Goal: Task Accomplishment & Management: Manage account settings

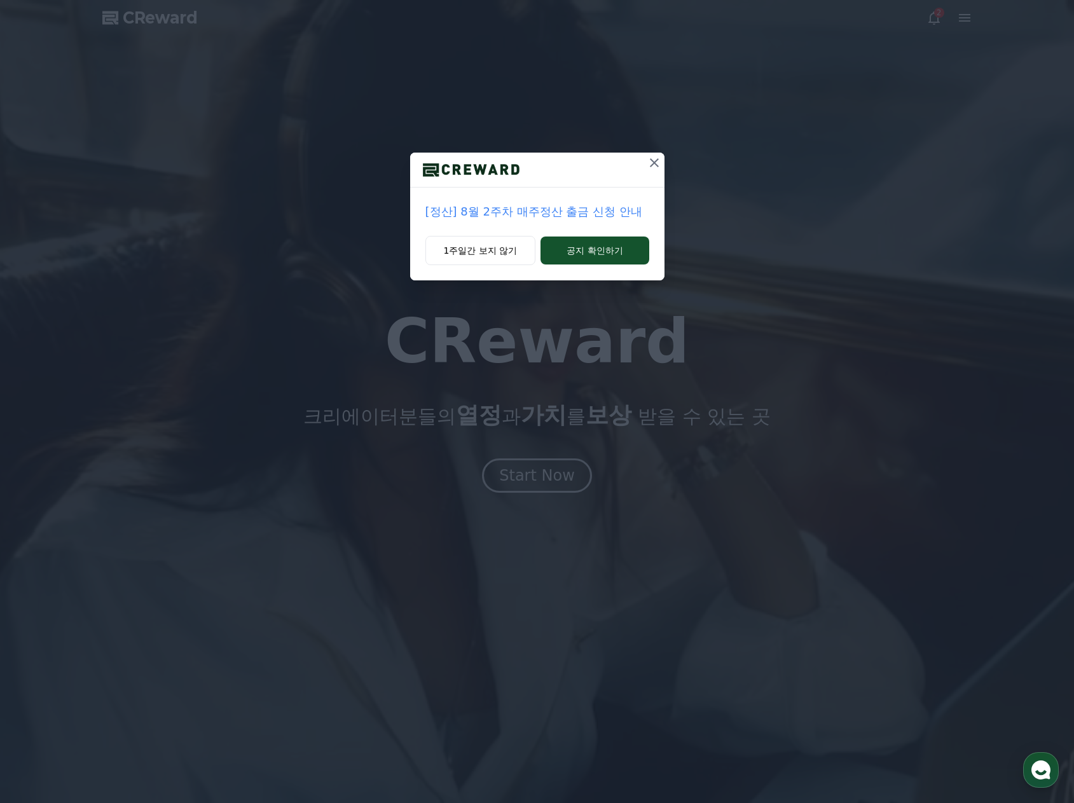
click at [664, 156] on button at bounding box center [654, 163] width 20 height 20
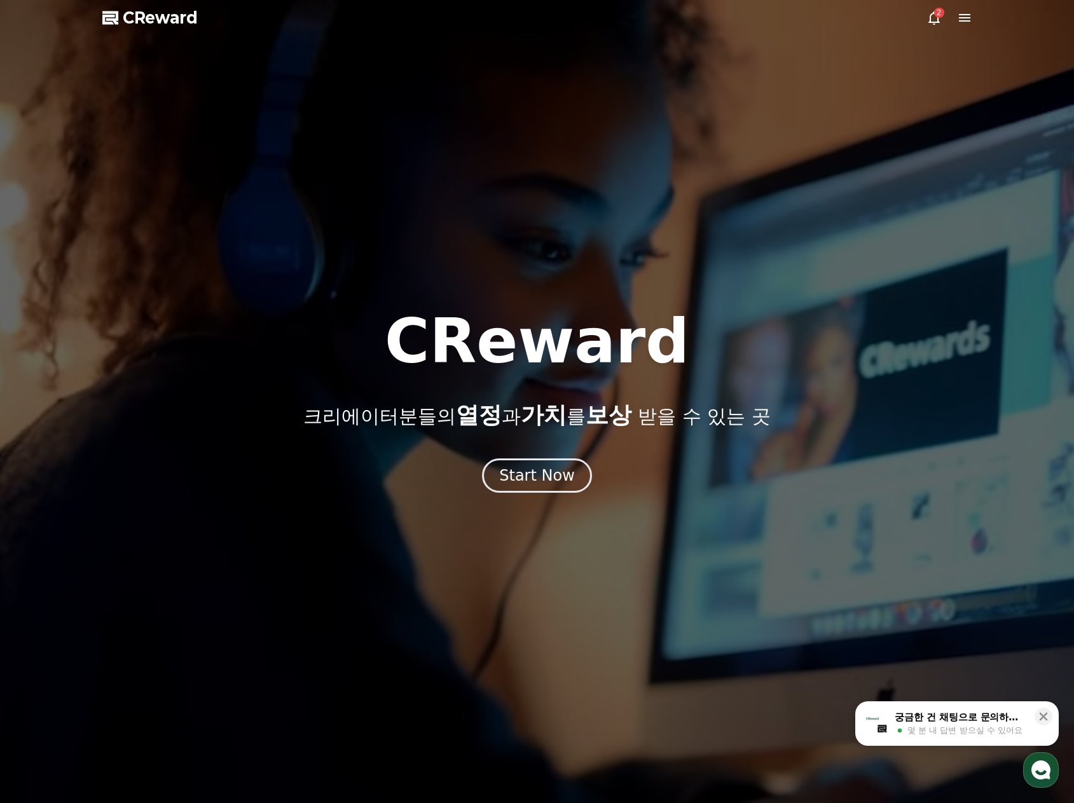
click at [961, 21] on icon at bounding box center [964, 18] width 11 height 8
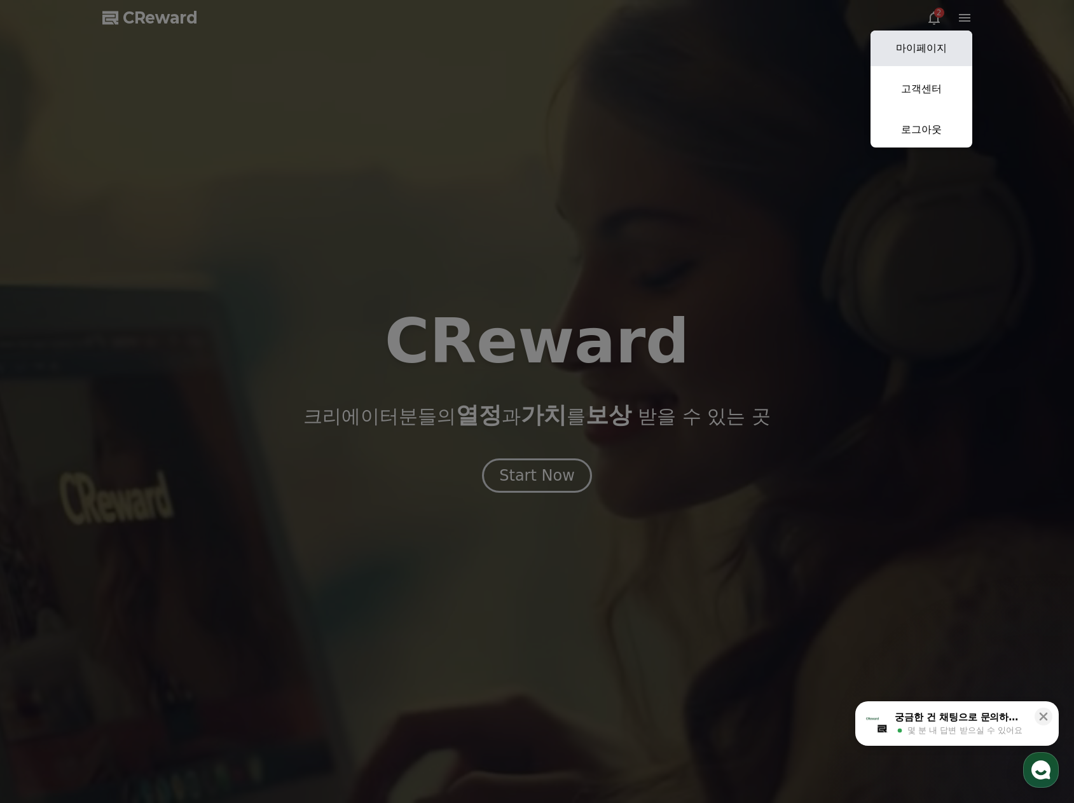
click at [944, 42] on link "마이페이지" at bounding box center [921, 49] width 102 height 36
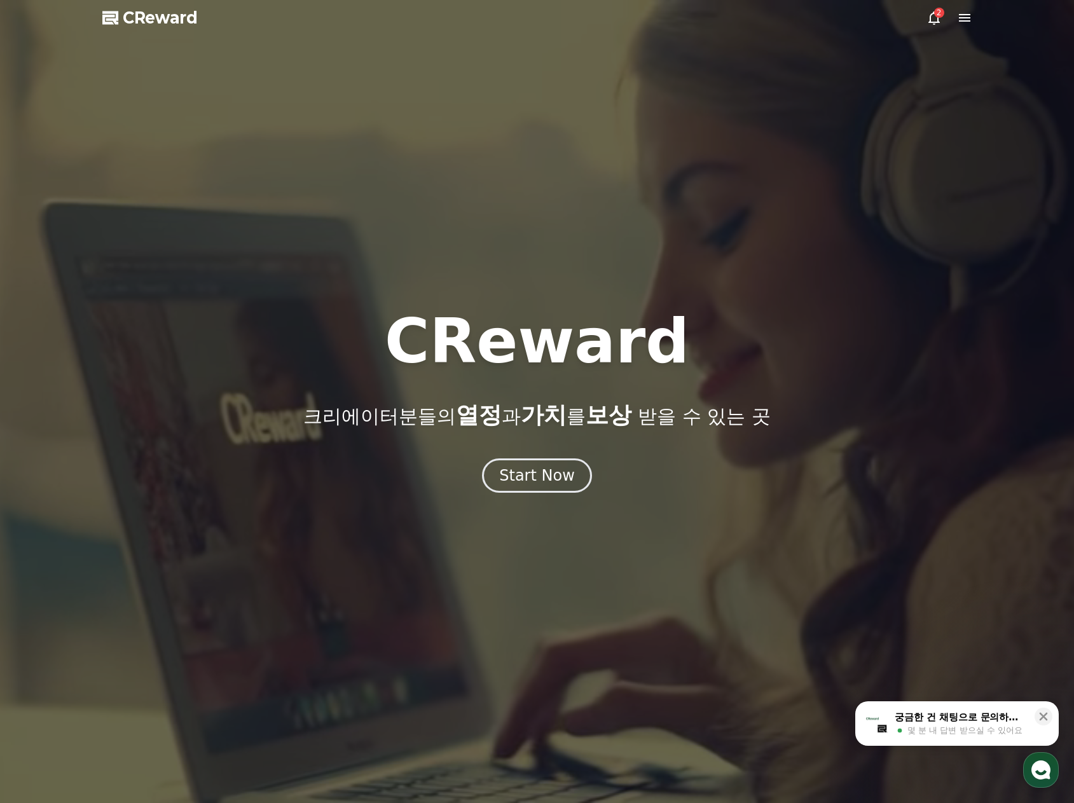
select select "**********"
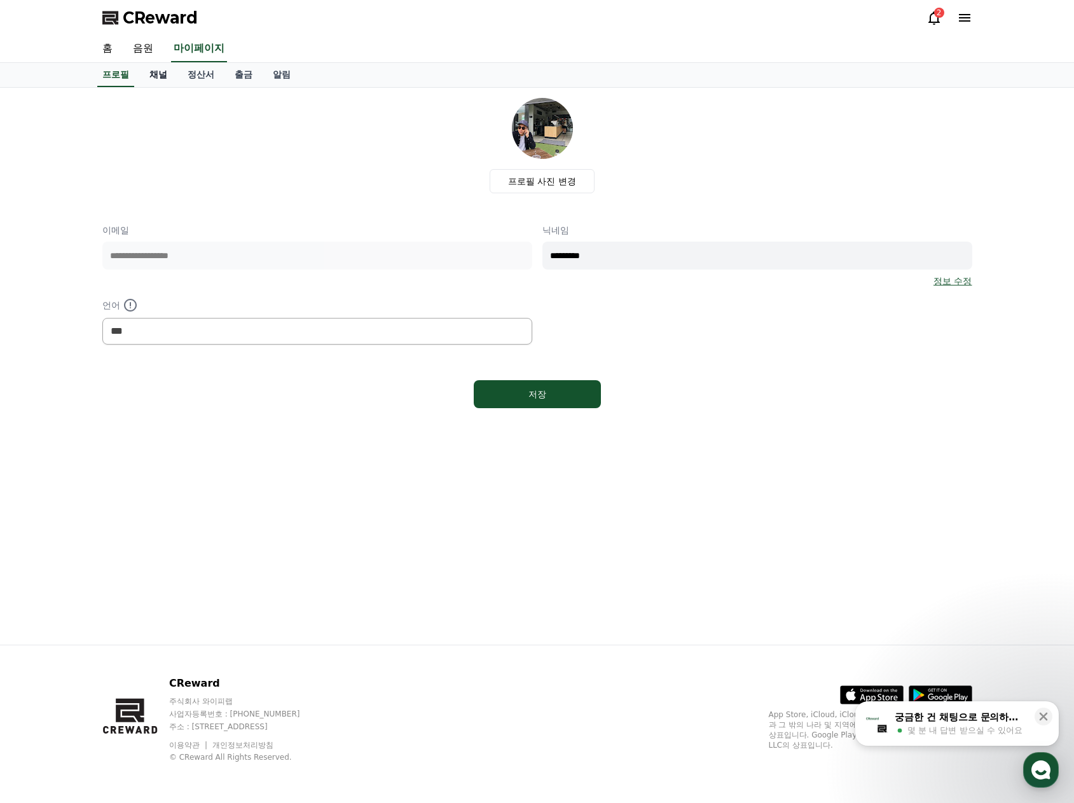
click at [155, 69] on link "채널" at bounding box center [158, 75] width 38 height 24
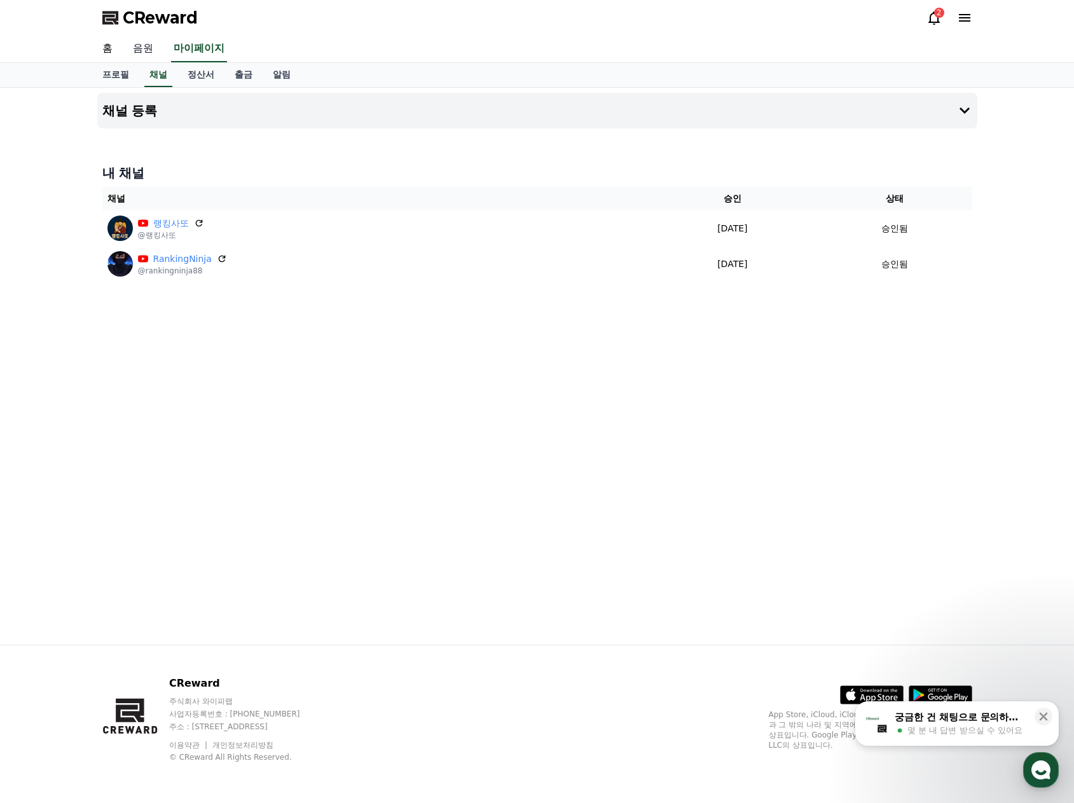
click at [147, 42] on link "음원" at bounding box center [143, 49] width 41 height 27
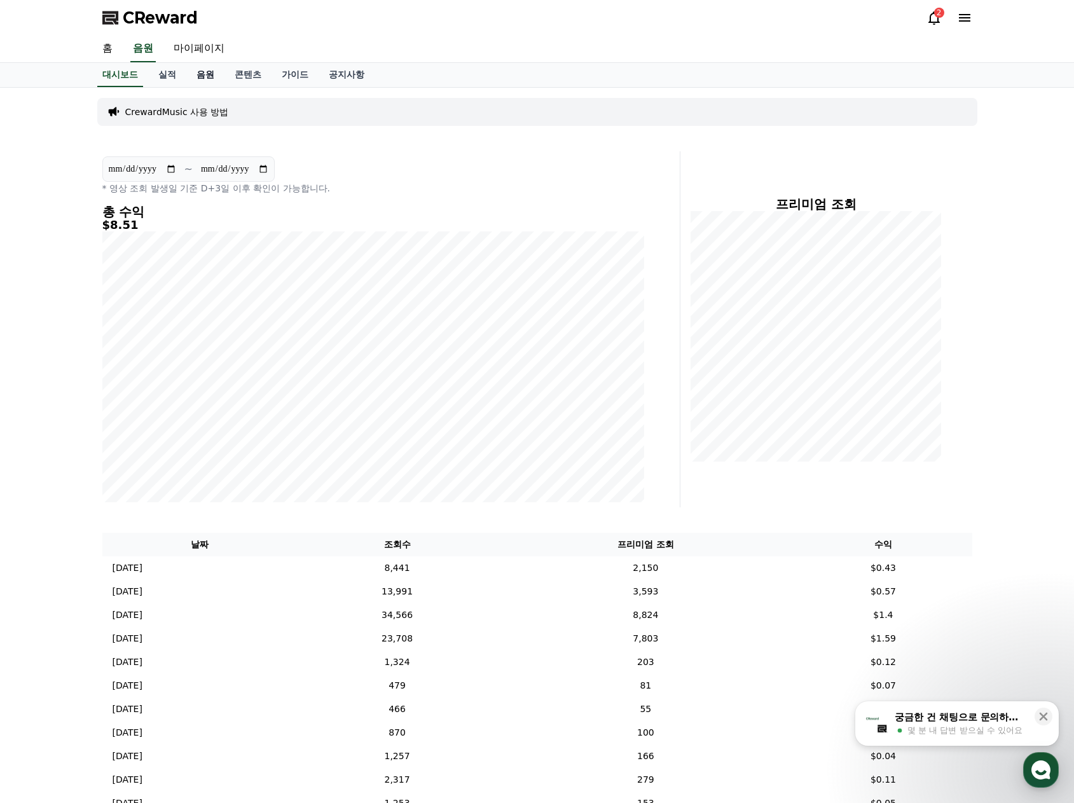
click at [203, 70] on link "음원" at bounding box center [205, 75] width 38 height 24
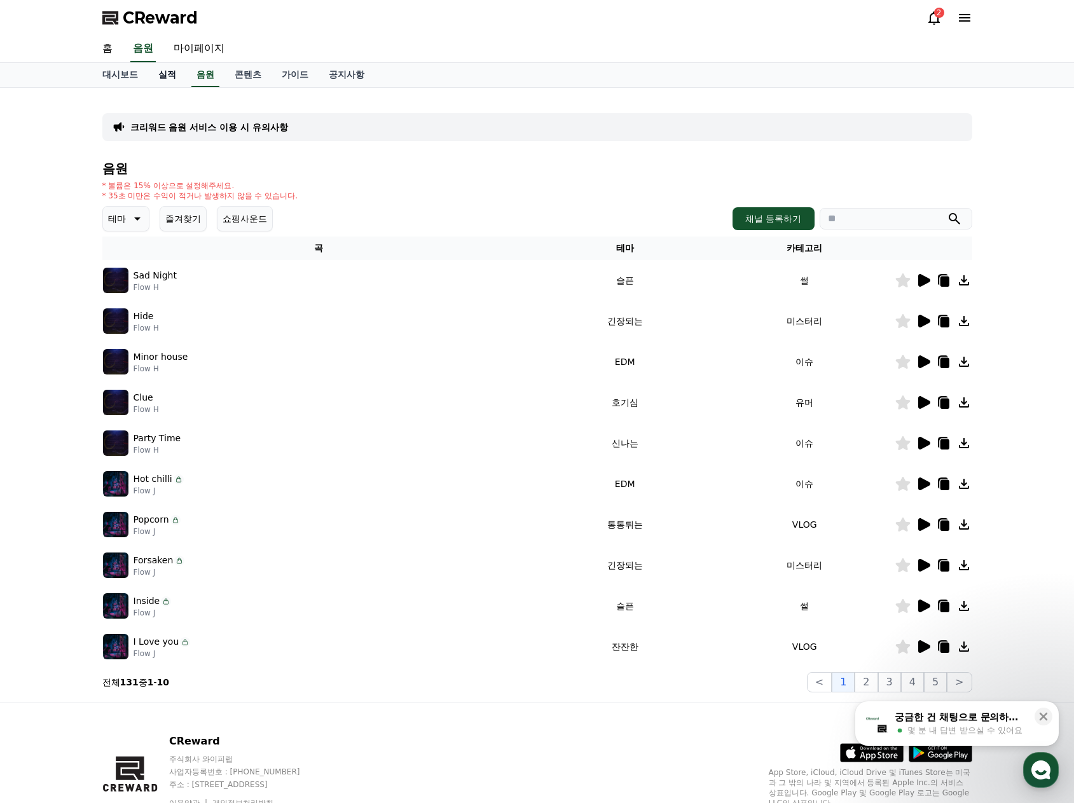
click at [167, 72] on link "실적" at bounding box center [167, 75] width 38 height 24
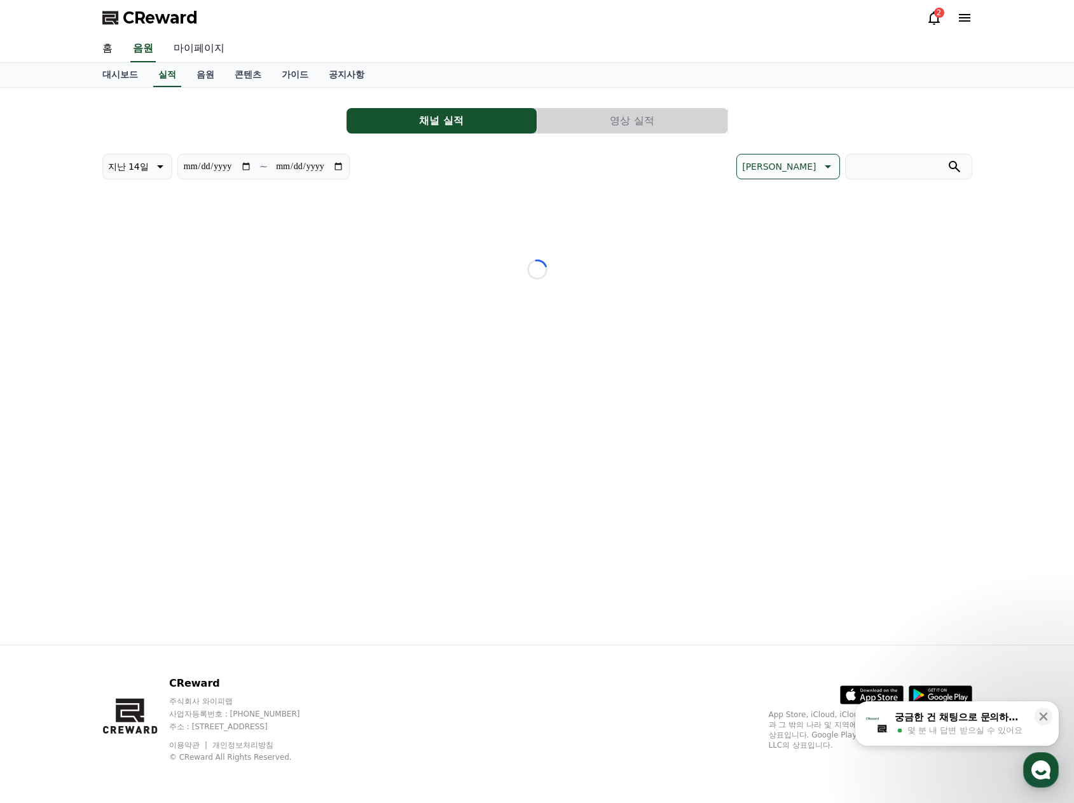
click at [198, 51] on link "마이페이지" at bounding box center [198, 49] width 71 height 27
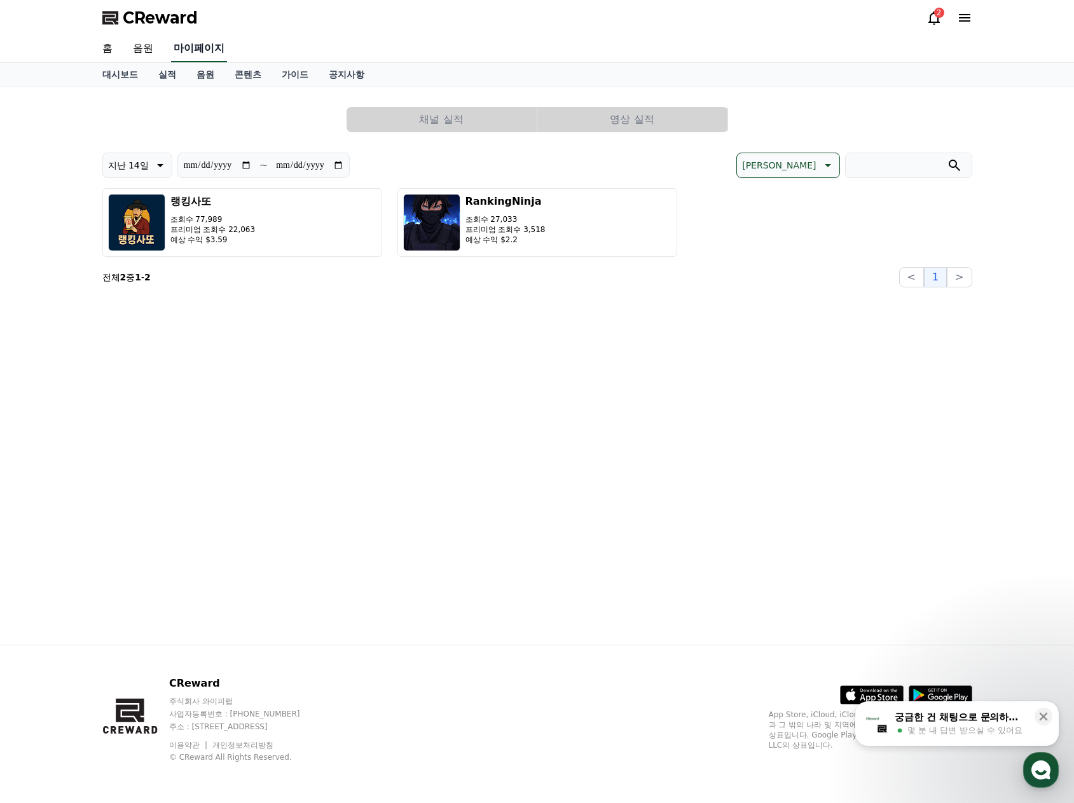
select select "**********"
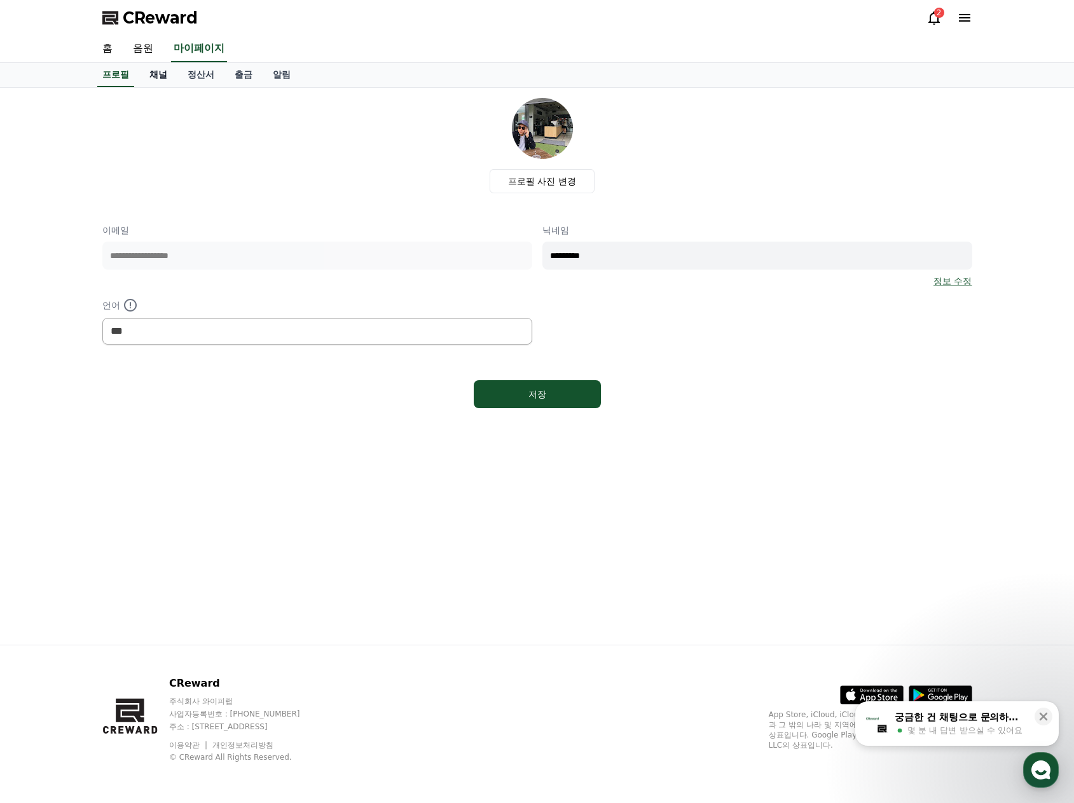
click at [156, 69] on link "채널" at bounding box center [158, 75] width 38 height 24
click at [148, 40] on link "음원" at bounding box center [143, 49] width 41 height 27
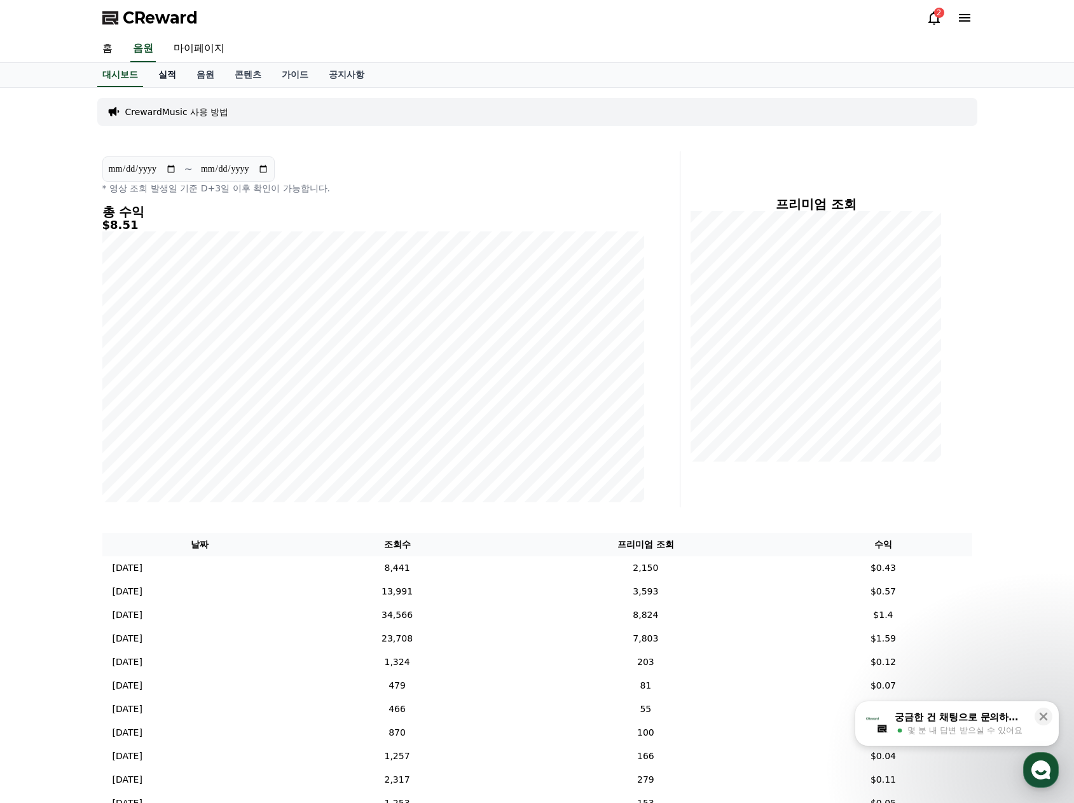
click at [176, 74] on link "실적" at bounding box center [167, 75] width 38 height 24
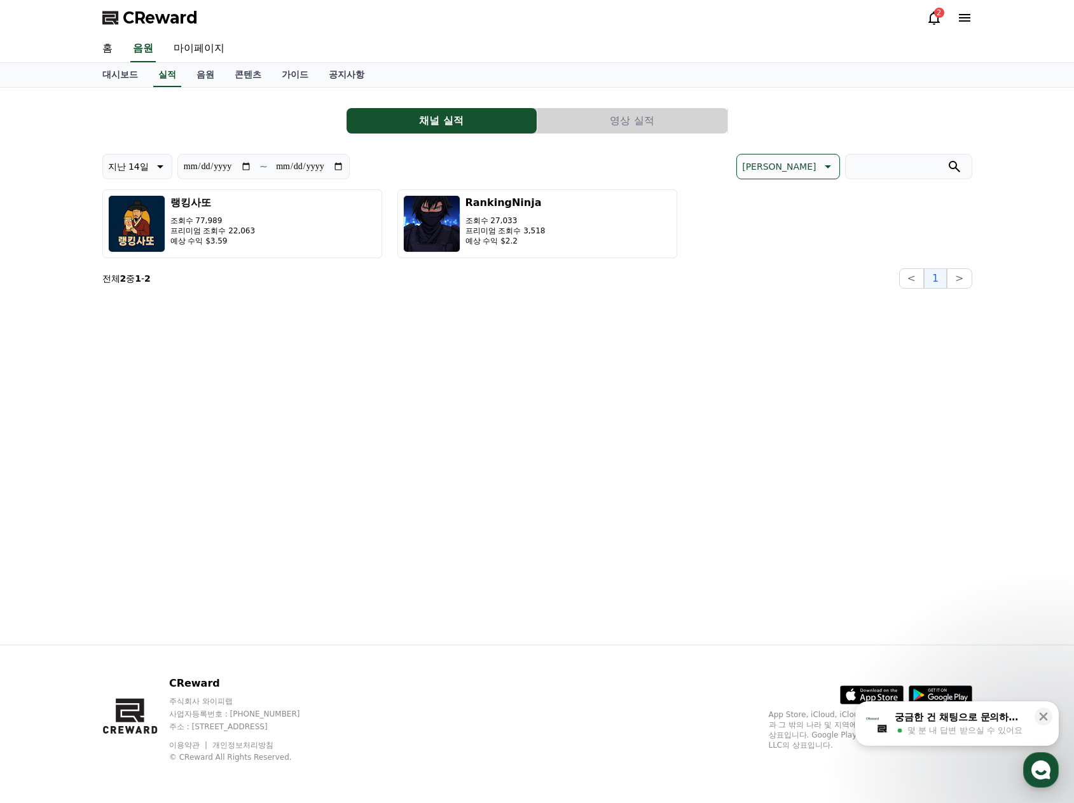
click at [612, 128] on button "영상 실적" at bounding box center [632, 120] width 190 height 25
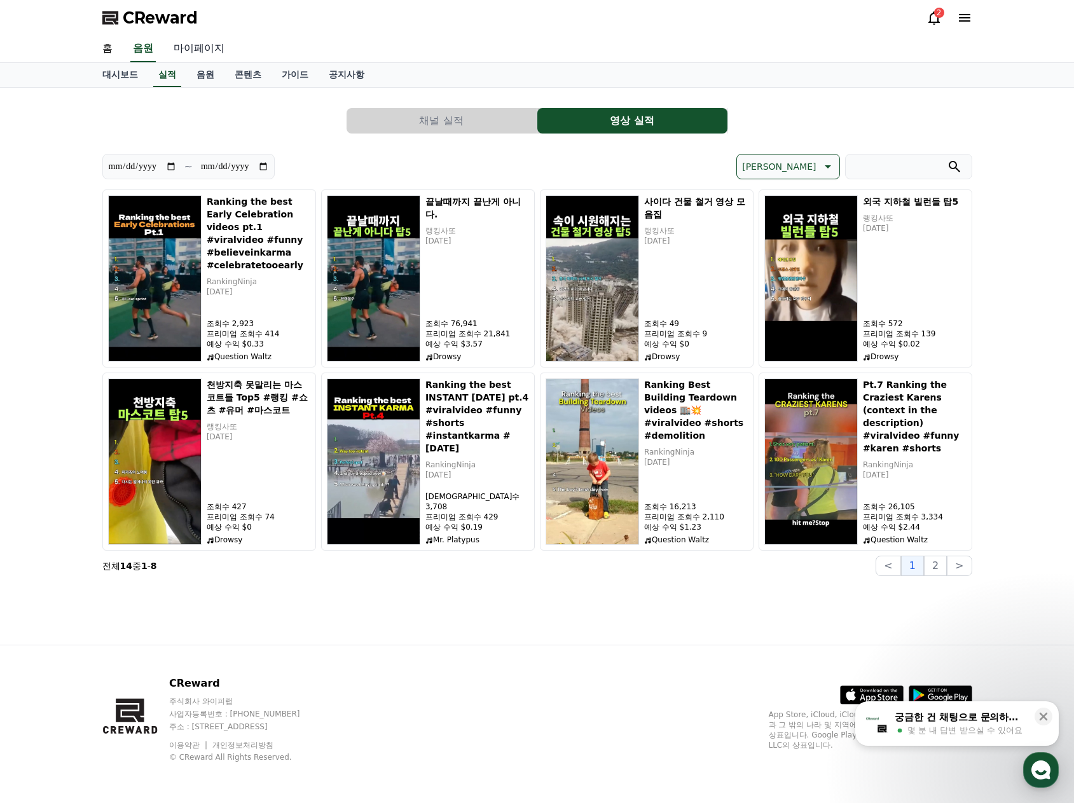
click at [199, 54] on link "마이페이지" at bounding box center [198, 49] width 71 height 27
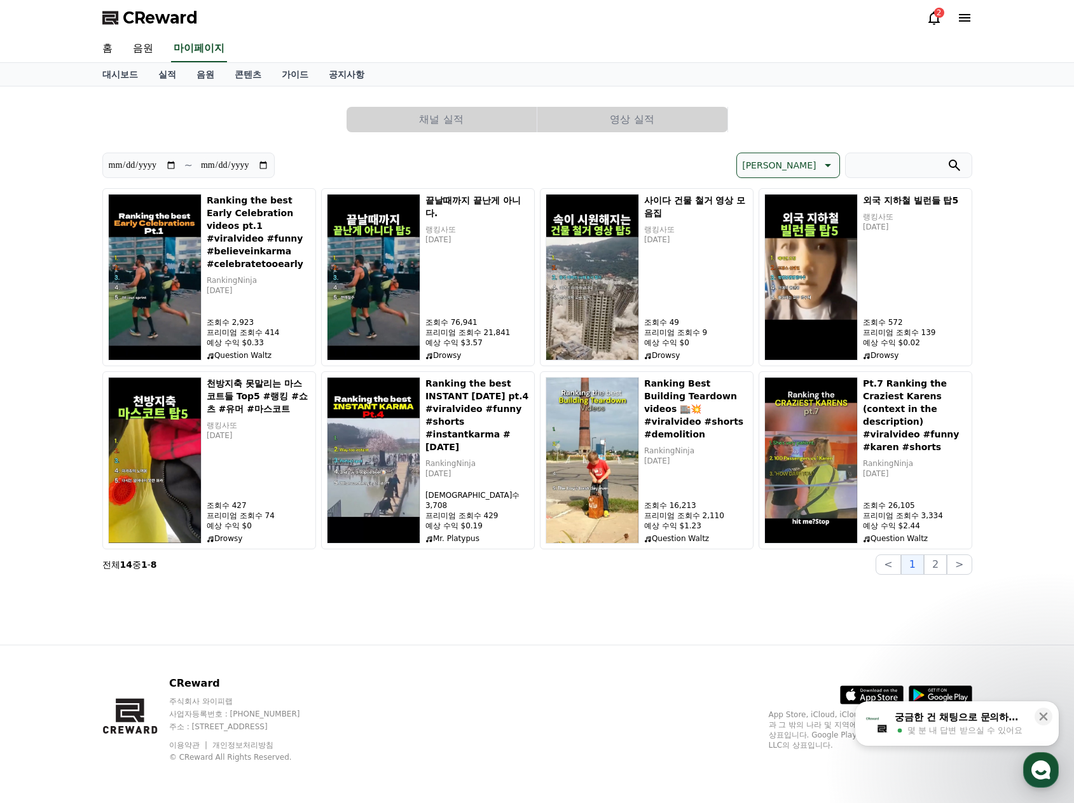
select select "**********"
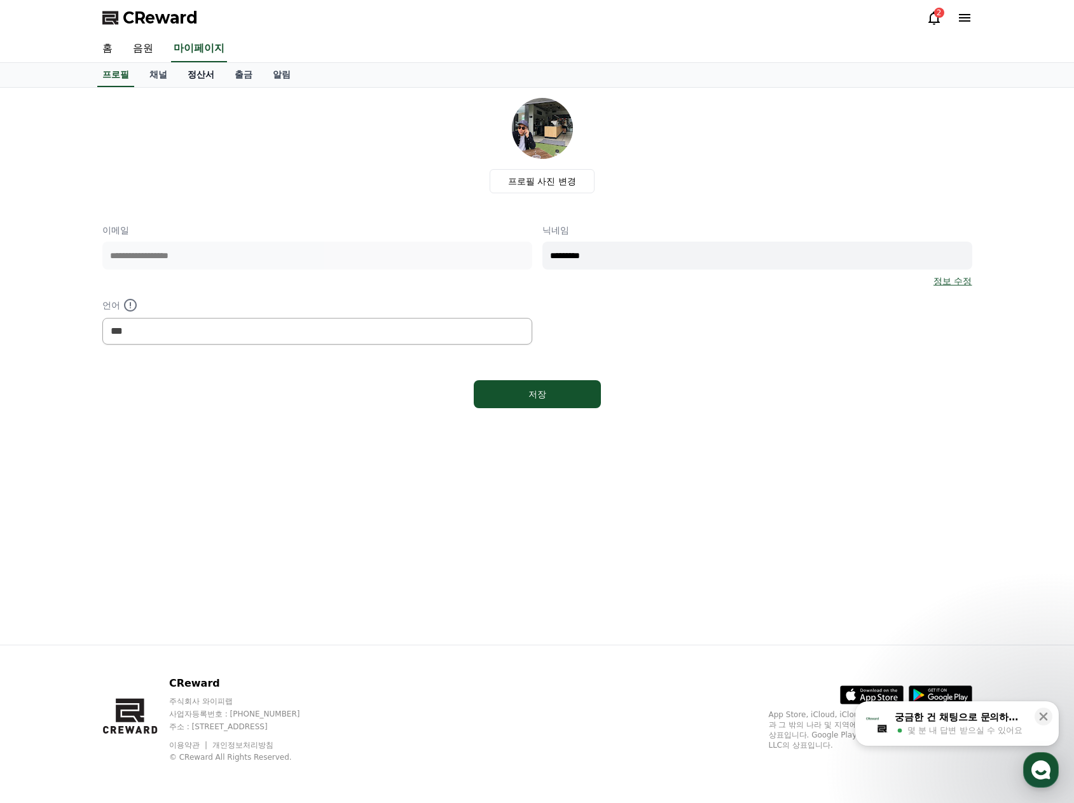
click at [209, 71] on link "정산서" at bounding box center [200, 75] width 47 height 24
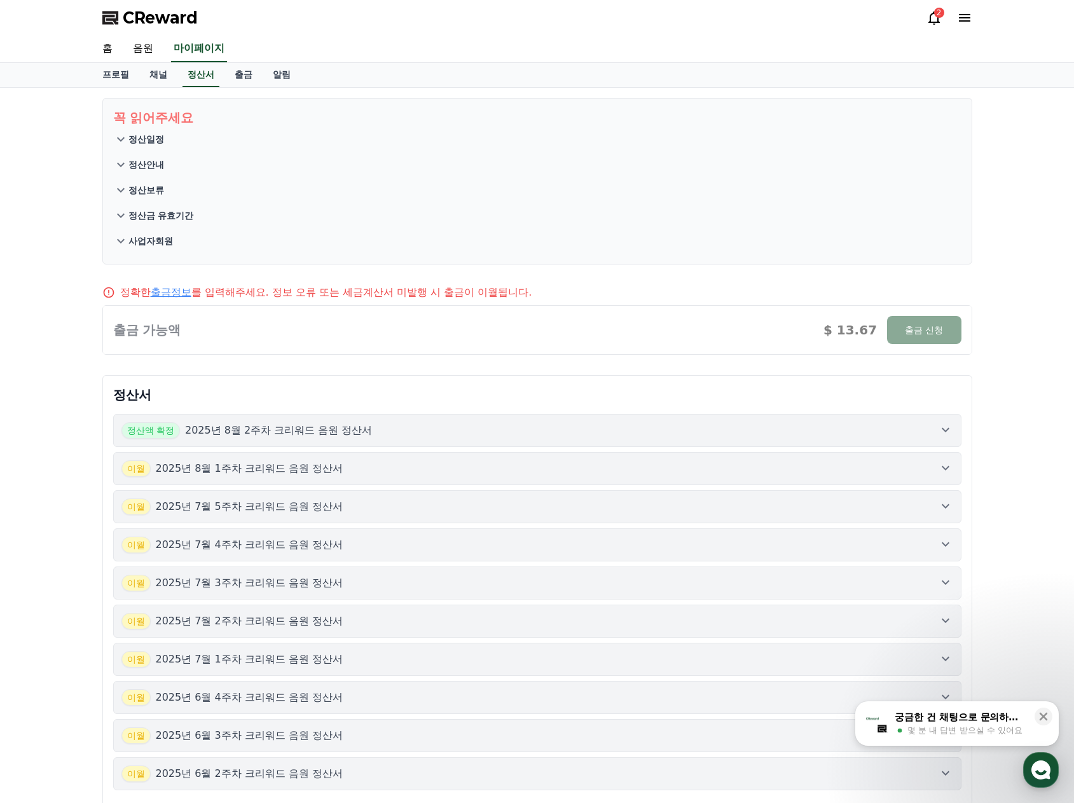
click at [463, 420] on button "정산액 확정 2025년 8월 2주차 크리워드 음원 정산서" at bounding box center [537, 430] width 848 height 33
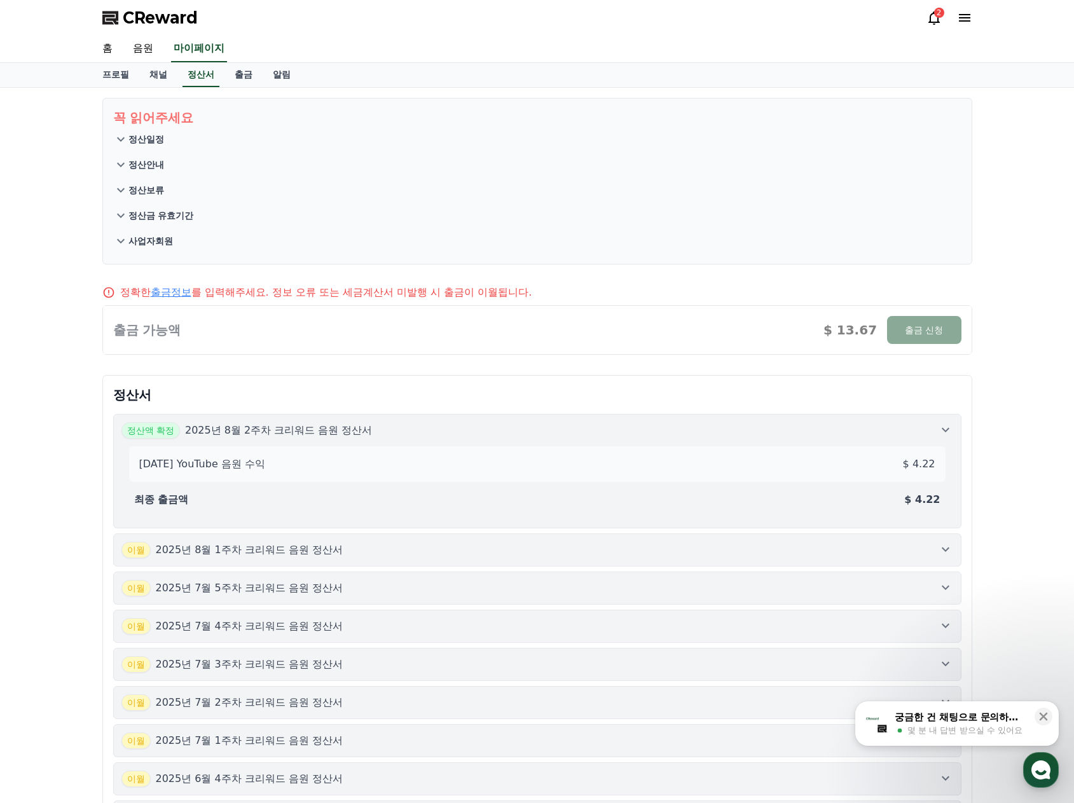
click at [497, 429] on div "정산액 확정 2025년 8월 2주차 크리워드 음원 정산서" at bounding box center [537, 430] width 832 height 17
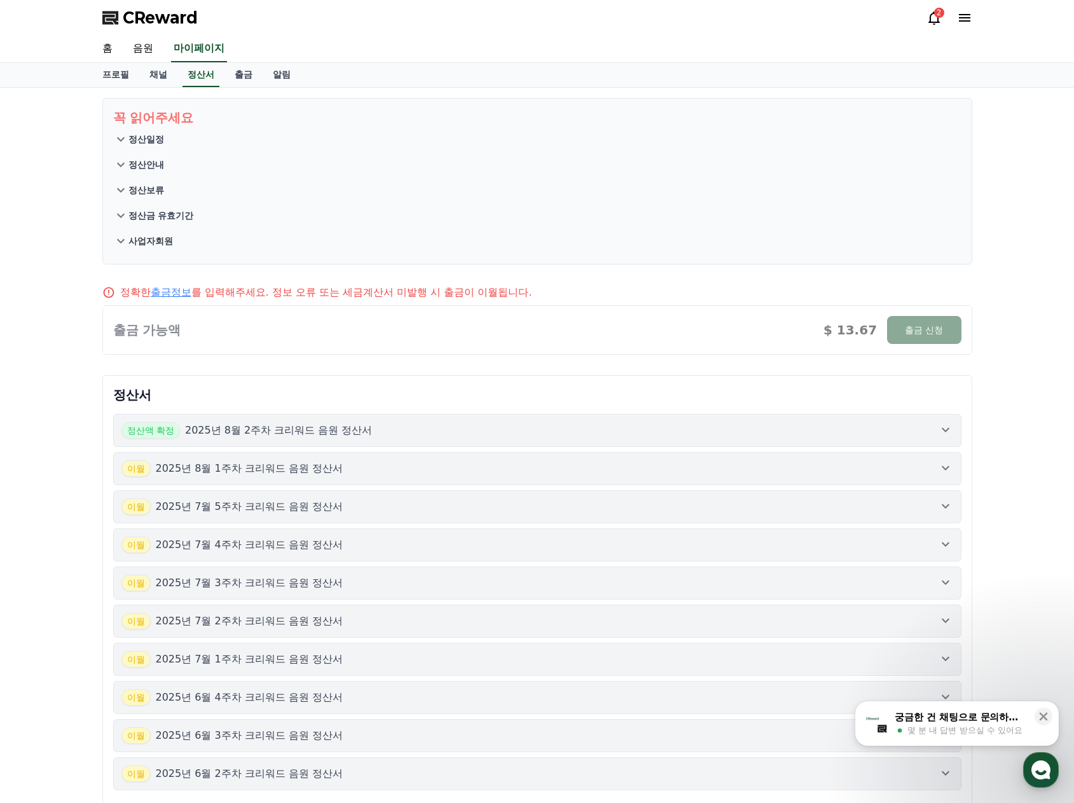
click at [457, 479] on button "[DATE]년 8월 1주차 크리워드 음원 정산서" at bounding box center [537, 468] width 848 height 33
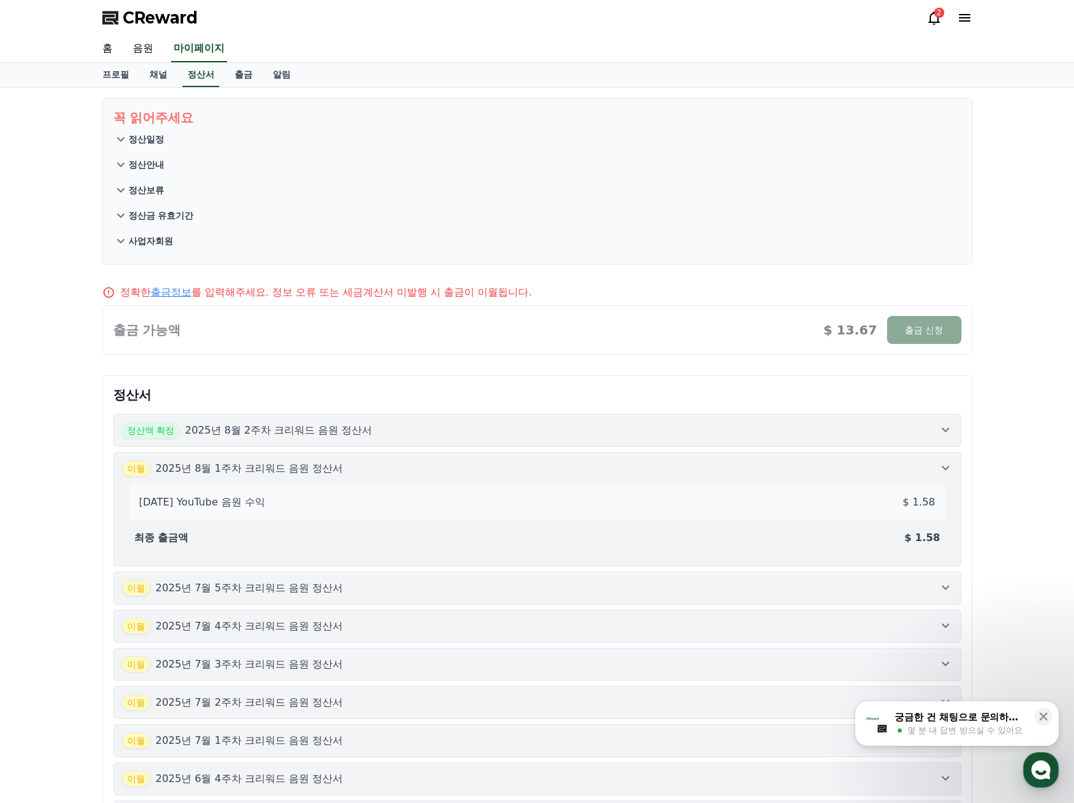
click at [411, 472] on div "[DATE]년 8월 1주차 크리워드 음원 정산서" at bounding box center [537, 468] width 832 height 17
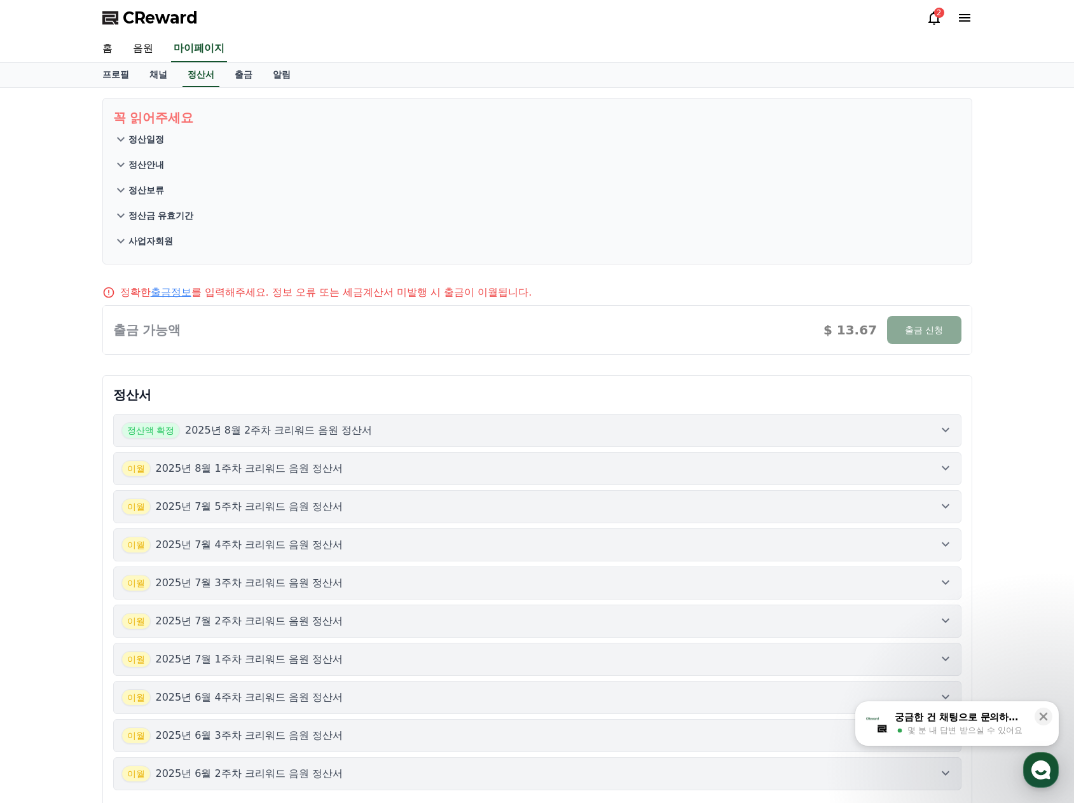
click at [380, 500] on div "[DATE]년 7월 5주차 크리워드 음원 정산서" at bounding box center [537, 506] width 832 height 17
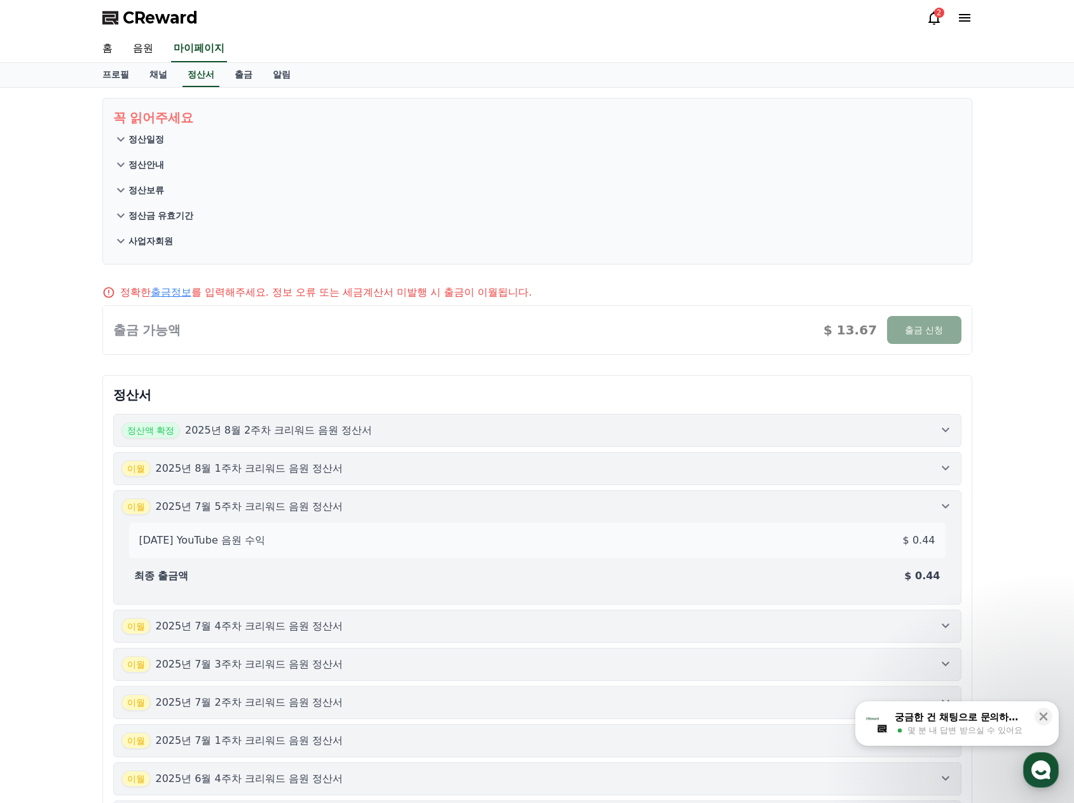
click at [425, 502] on div "[DATE]년 7월 5주차 크리워드 음원 정산서" at bounding box center [537, 506] width 832 height 17
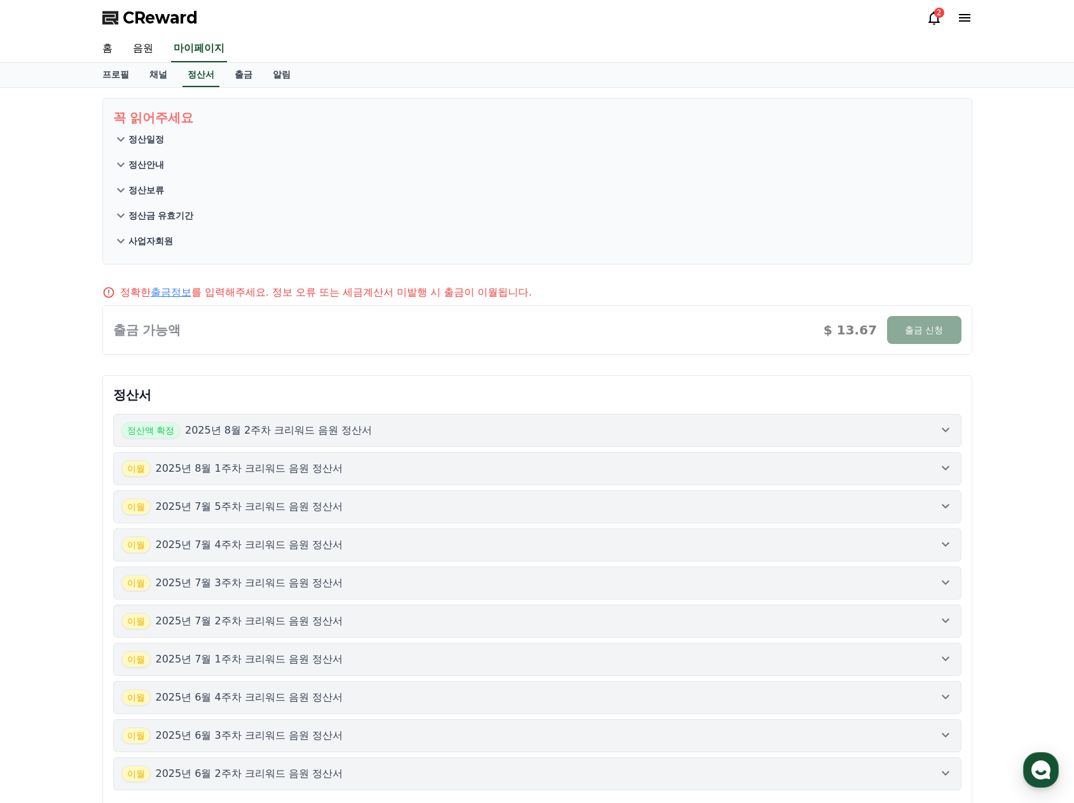
click at [448, 427] on div "정산액 확정 2025년 8월 2주차 크리워드 음원 정산서" at bounding box center [537, 430] width 832 height 17
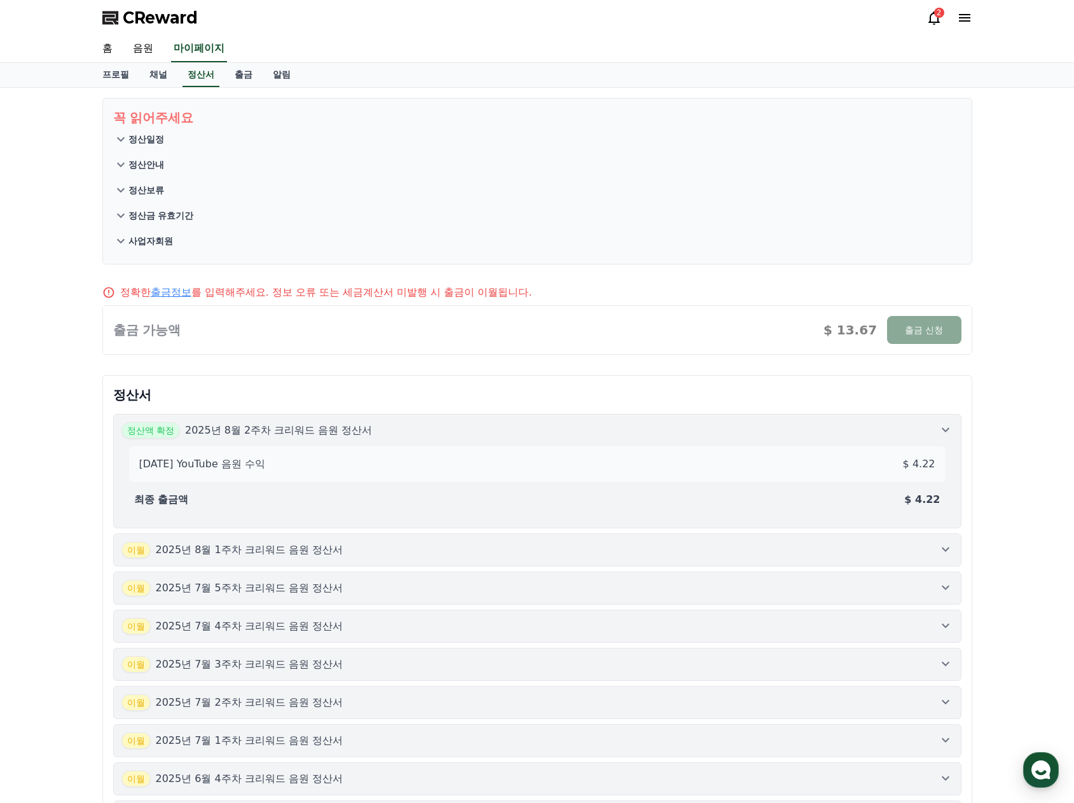
click at [418, 546] on div "[DATE]년 8월 1주차 크리워드 음원 정산서" at bounding box center [537, 550] width 832 height 17
click at [448, 463] on div "[DATE]년 8월 1주차 크리워드 음원 정산서" at bounding box center [537, 468] width 832 height 17
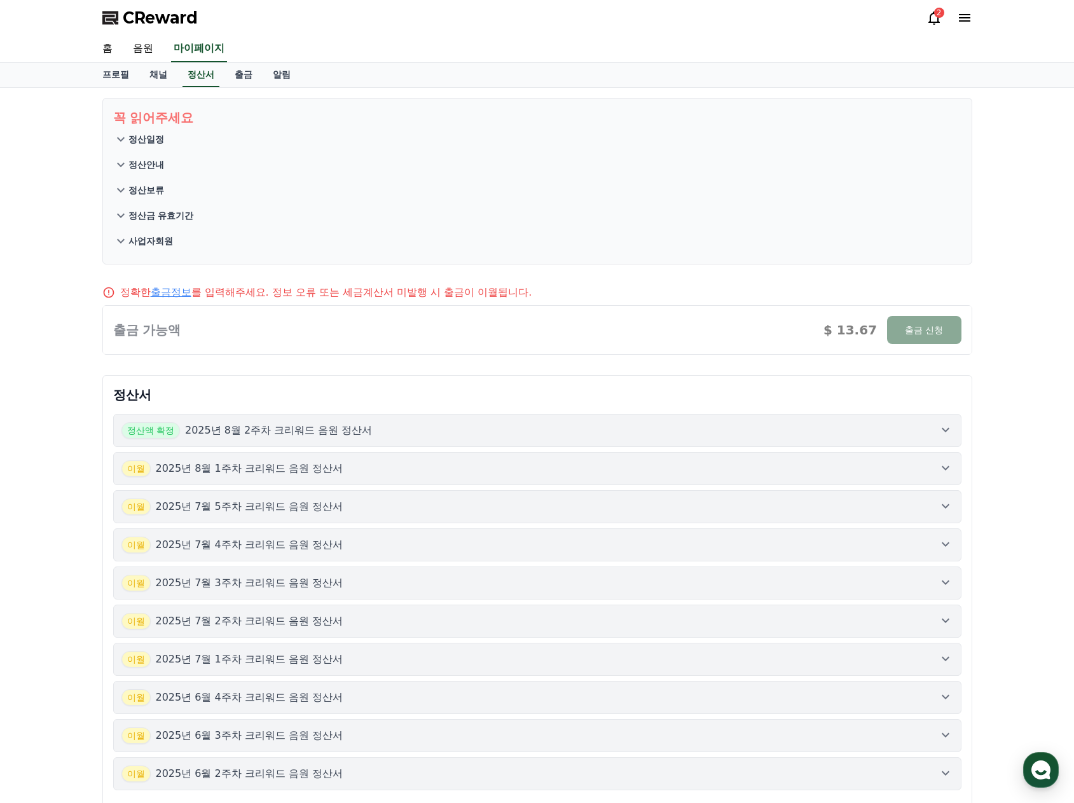
click at [498, 435] on div "정산액 확정 2025년 8월 2주차 크리워드 음원 정산서" at bounding box center [537, 430] width 832 height 17
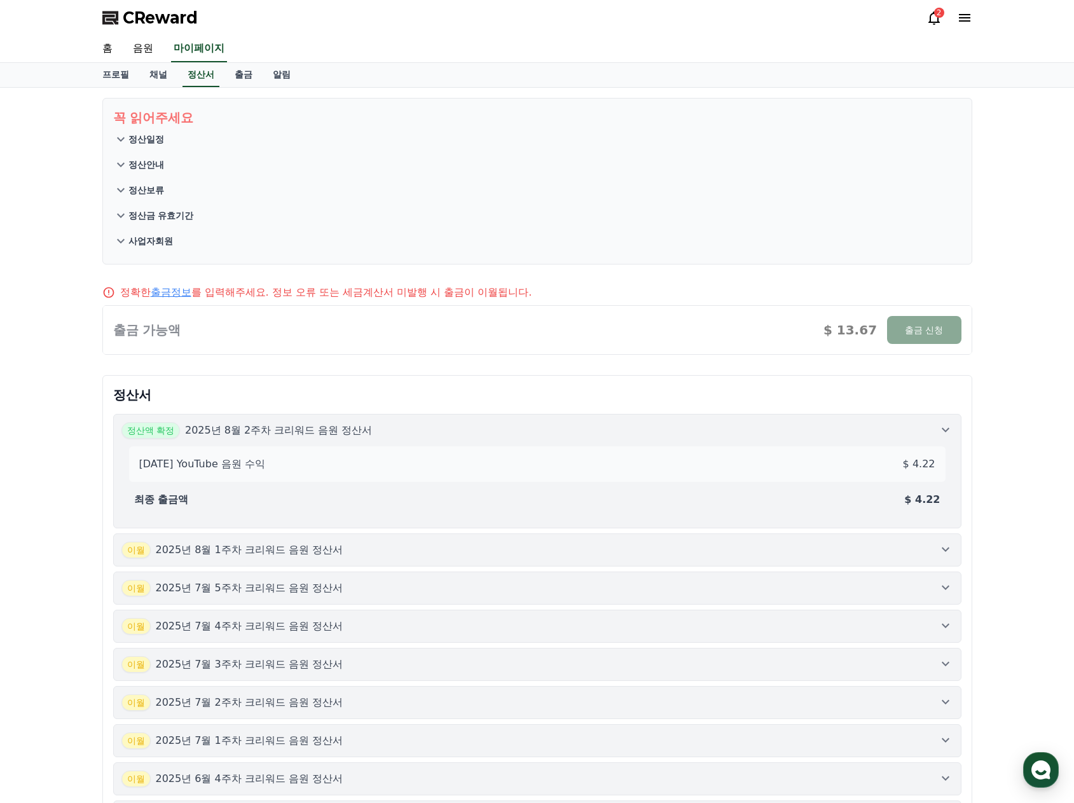
click at [509, 429] on div "정산액 확정 2025년 8월 2주차 크리워드 음원 정산서" at bounding box center [537, 430] width 832 height 17
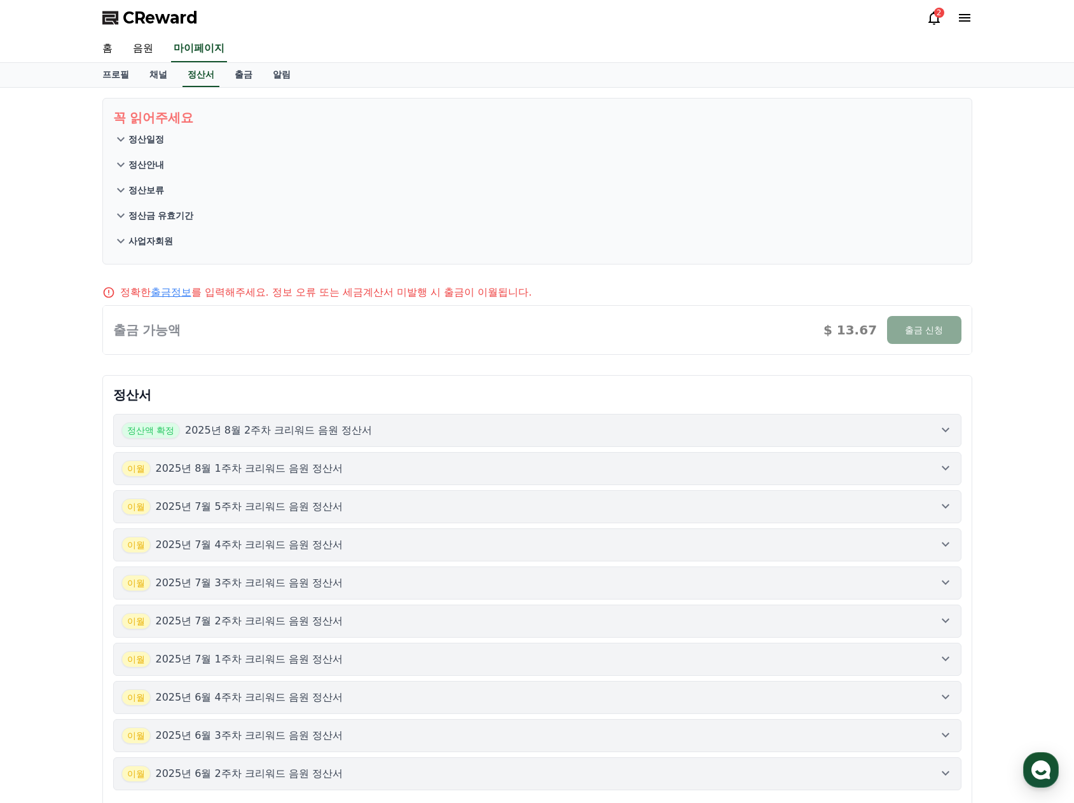
click at [563, 378] on div "정산서 정산액 확정 2025년 8월 2주차 크리워드 음원 정산서 [DATE]년 8월 1주차 크리워드 음원 정산서 [DATE]년 7월 5주차 크…" at bounding box center [537, 593] width 870 height 436
click at [939, 29] on div "CReward 2" at bounding box center [537, 18] width 890 height 36
click at [939, 19] on icon at bounding box center [933, 17] width 15 height 15
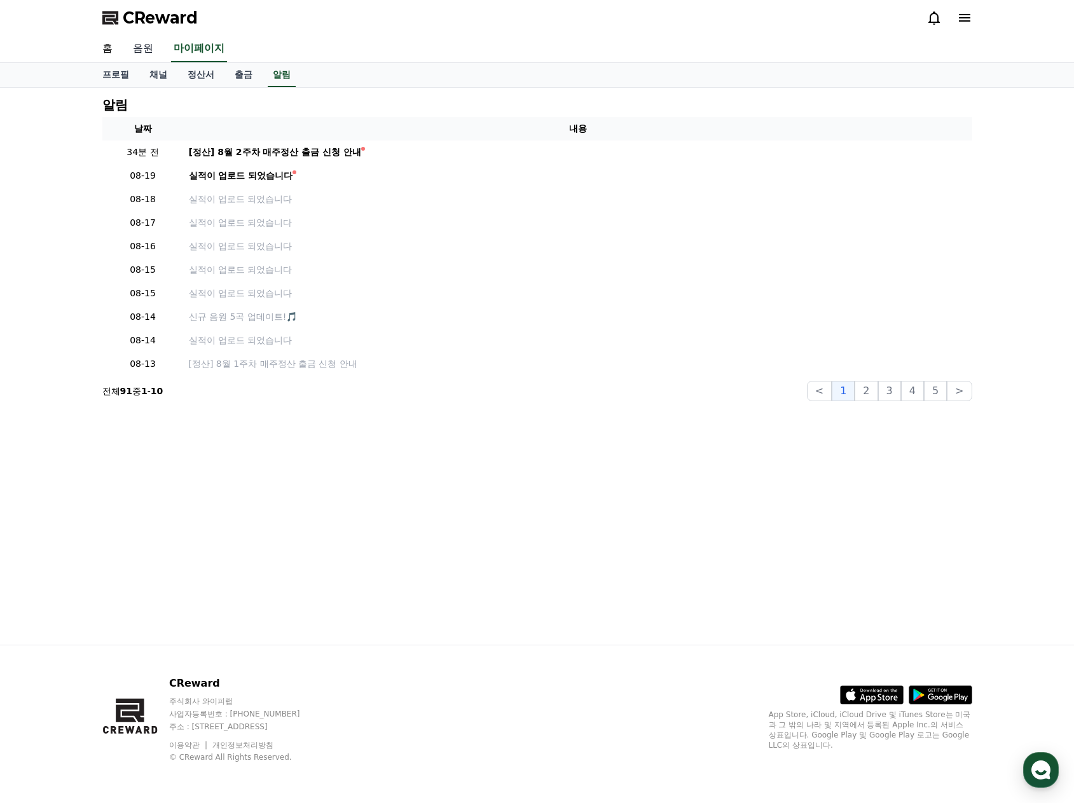
click at [142, 48] on link "음원" at bounding box center [143, 49] width 41 height 27
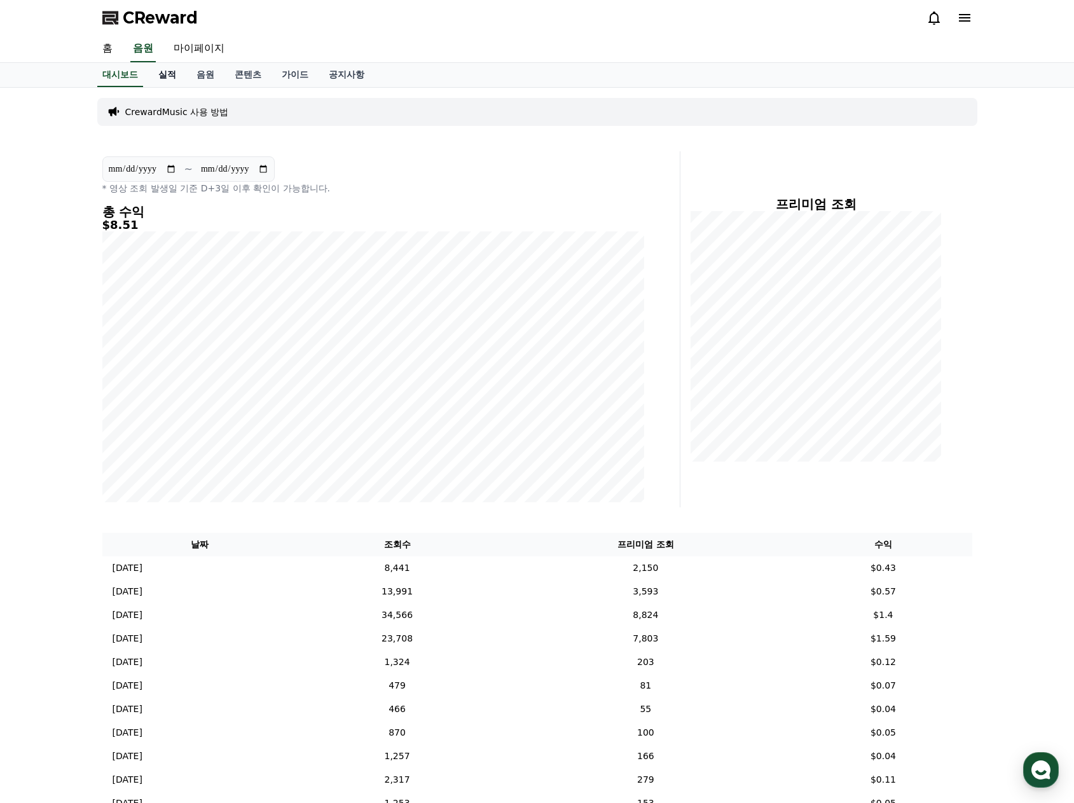
click at [165, 76] on link "실적" at bounding box center [167, 75] width 38 height 24
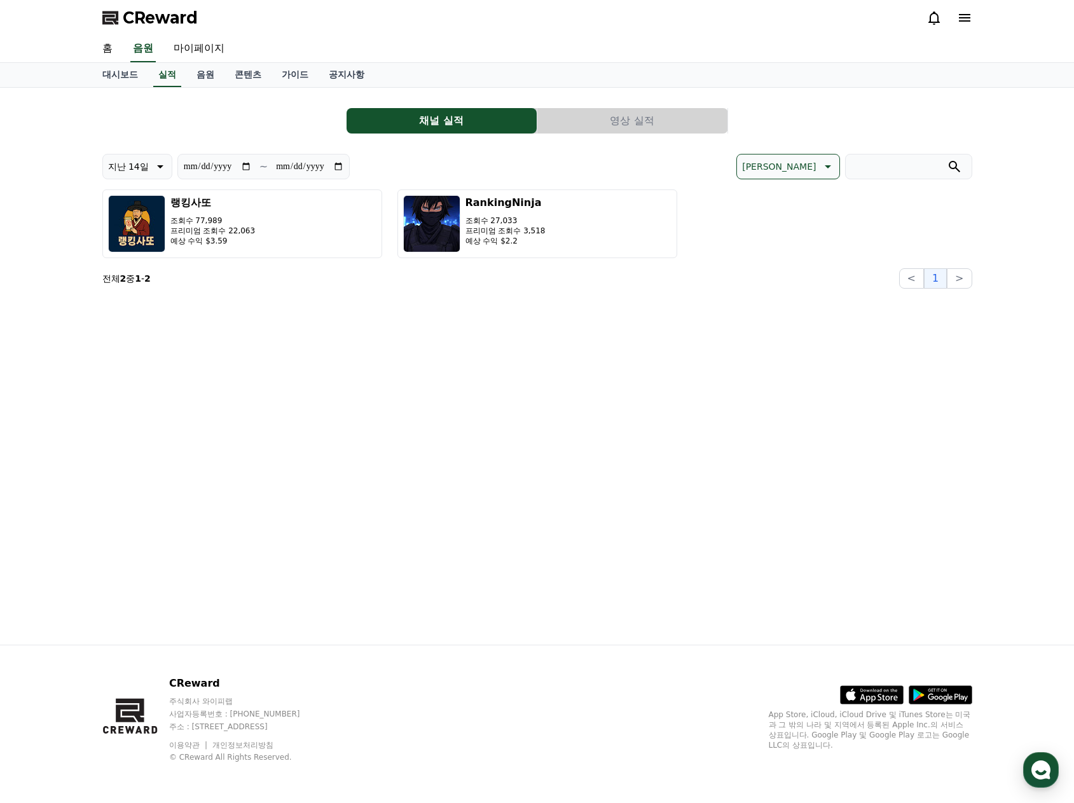
click at [148, 165] on button "지난 14일" at bounding box center [137, 166] width 70 height 25
click at [127, 324] on button "지난 90일" at bounding box center [128, 331] width 51 height 28
type input "**********"
click at [581, 452] on div "**********" at bounding box center [537, 366] width 890 height 557
